Goal: Task Accomplishment & Management: Use online tool/utility

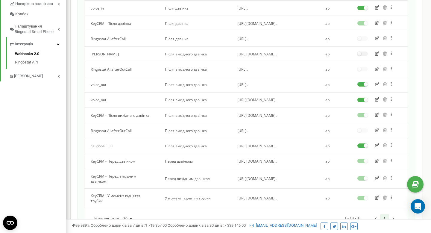
scroll to position [1, 0]
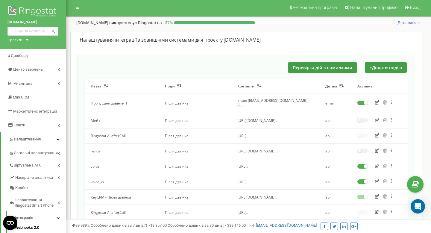
click at [375, 75] on div "Перевірка дій з помилками + Додати подію Назва Подія Контакти Деталі Активна: П…" at bounding box center [246, 232] width 338 height 355
click at [384, 66] on button "+ Додати подію" at bounding box center [386, 67] width 42 height 10
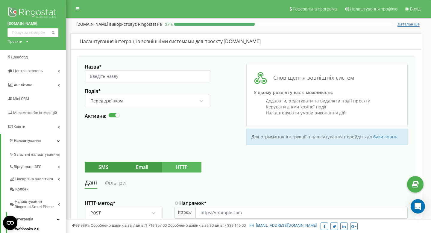
click at [173, 103] on div "Перед дзвінком" at bounding box center [144, 101] width 108 height 10
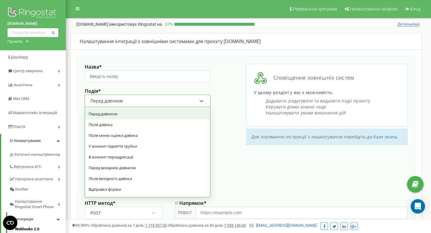
click at [183, 116] on div "Перед дзвінком" at bounding box center [147, 113] width 125 height 11
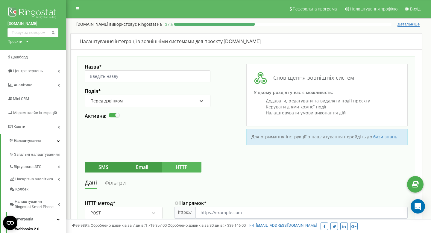
scroll to position [58, 0]
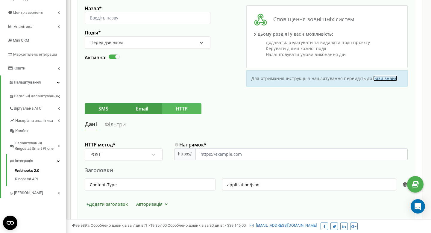
click at [392, 80] on link "бази знань" at bounding box center [385, 78] width 24 height 6
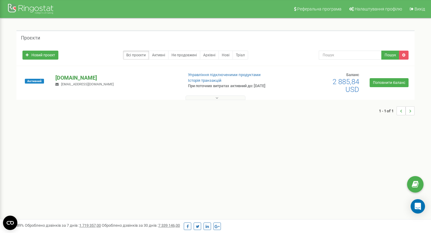
click at [76, 76] on p "[DOMAIN_NAME]" at bounding box center [116, 78] width 123 height 8
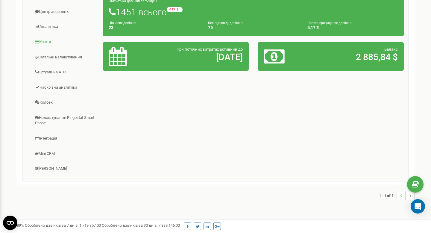
scroll to position [126, 0]
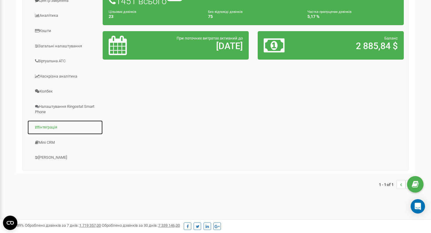
click at [58, 124] on link "Інтеграція" at bounding box center [65, 127] width 76 height 15
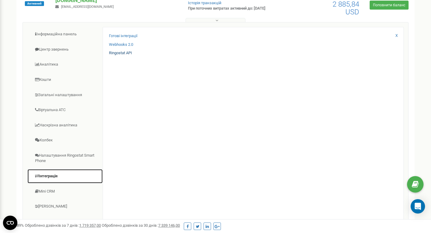
scroll to position [75, 0]
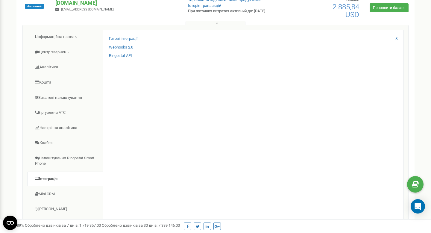
click at [129, 51] on div "Webhooks 2.0" at bounding box center [253, 49] width 288 height 9
click at [132, 49] on link "Webhooks 2.0" at bounding box center [121, 48] width 24 height 6
